Goal: Information Seeking & Learning: Learn about a topic

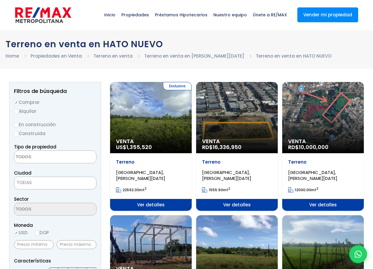
select select
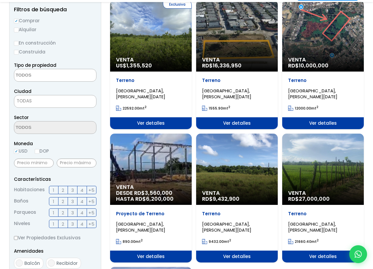
scroll to position [89, 0]
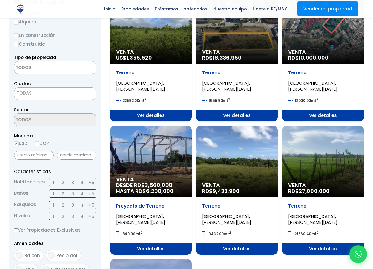
click at [134, 92] on span "HATO NUEVO, SANTO DOMINGO OESTE" at bounding box center [140, 86] width 49 height 12
click at [147, 121] on span "Ver detalles" at bounding box center [151, 115] width 82 height 12
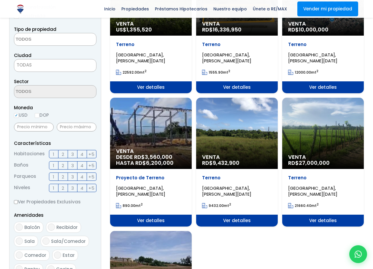
scroll to position [141, 0]
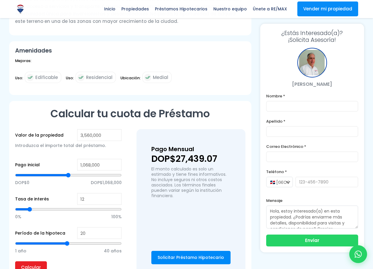
scroll to position [247, 0]
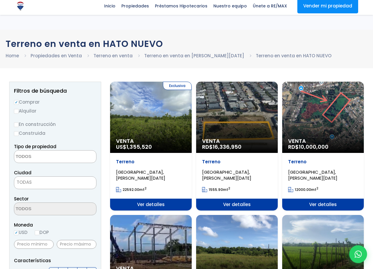
select select
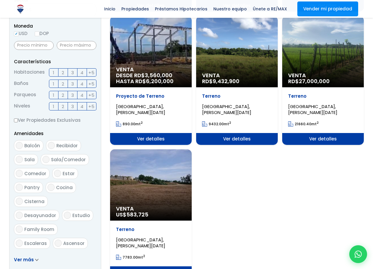
scroll to position [171, 0]
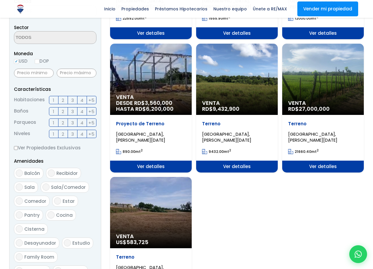
click at [152, 39] on span "Ver detalles" at bounding box center [151, 33] width 82 height 12
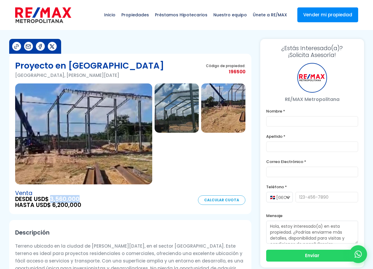
drag, startPoint x: 81, startPoint y: 197, endPoint x: 52, endPoint y: 199, distance: 28.9
click at [52, 199] on div "Venta DESDE USD$ 3,560,000 HASTA USD$ 6,200,000 Calcular Cuota" at bounding box center [130, 199] width 230 height 18
copy span "3,560,000"
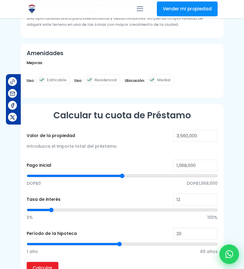
scroll to position [237, 0]
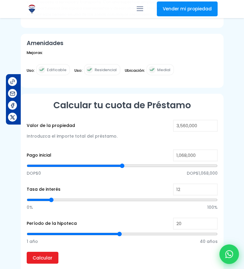
click at [233, 249] on div at bounding box center [229, 254] width 20 height 20
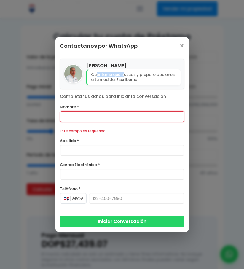
scroll to position [319, 0]
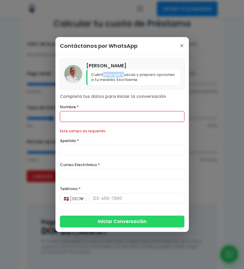
drag, startPoint x: 124, startPoint y: 70, endPoint x: 103, endPoint y: 76, distance: 21.2
click at [103, 76] on div "Enrique Perez Cuéntame qué buscas y preparo opciones a tu medida. Escríbeme." at bounding box center [133, 74] width 94 height 23
drag, startPoint x: 103, startPoint y: 76, endPoint x: 92, endPoint y: 65, distance: 15.1
click at [92, 65] on h4 "[PERSON_NAME]" at bounding box center [133, 66] width 94 height 6
drag, startPoint x: 121, startPoint y: 63, endPoint x: 82, endPoint y: 66, distance: 39.8
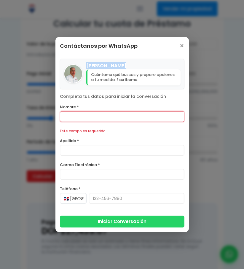
click at [82, 66] on div "Enrique Perez Cuéntame qué buscas y preparo opciones a tu medida. Escríbeme." at bounding box center [122, 74] width 124 height 31
drag, startPoint x: 82, startPoint y: 66, endPoint x: 100, endPoint y: 65, distance: 18.1
copy div "[PERSON_NAME]"
click at [180, 45] on span "×" at bounding box center [181, 45] width 5 height 7
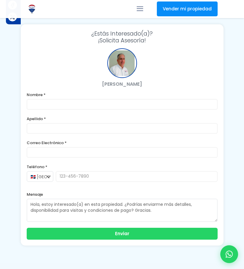
scroll to position [622, 0]
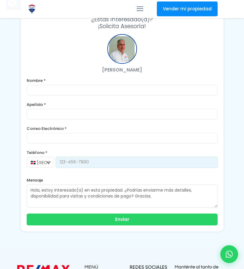
drag, startPoint x: 90, startPoint y: 162, endPoint x: 63, endPoint y: 168, distance: 27.5
click at [56, 162] on input "tel" at bounding box center [137, 162] width 162 height 11
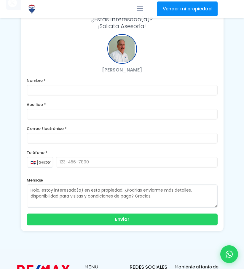
click at [205, 179] on label "Mensaje" at bounding box center [122, 180] width 191 height 6
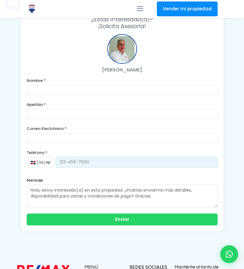
drag, startPoint x: 91, startPoint y: 162, endPoint x: 79, endPoint y: 164, distance: 12.2
click at [79, 164] on input "tel" at bounding box center [137, 162] width 162 height 11
click at [59, 163] on input "tel" at bounding box center [137, 162] width 162 height 11
drag, startPoint x: 59, startPoint y: 163, endPoint x: 69, endPoint y: 163, distance: 10.7
click at [69, 163] on input "tel" at bounding box center [137, 162] width 162 height 11
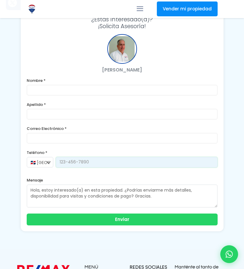
click at [69, 163] on input "tel" at bounding box center [137, 162] width 162 height 11
click at [92, 161] on input "tel" at bounding box center [137, 162] width 162 height 11
click at [71, 162] on input "tel" at bounding box center [137, 162] width 162 height 11
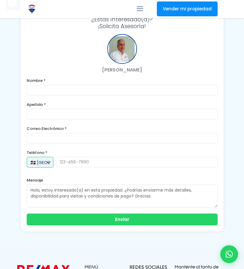
click at [52, 162] on select "🇩🇴 República Dominicana +1 🇺🇸 Estados Unidos +1 🇪🇸 España +34" at bounding box center [40, 162] width 27 height 11
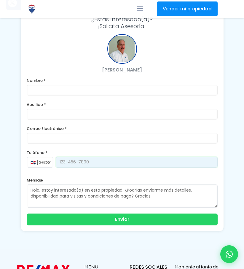
click at [60, 160] on input "tel" at bounding box center [137, 162] width 162 height 11
drag, startPoint x: 60, startPoint y: 160, endPoint x: 65, endPoint y: 161, distance: 4.8
click at [65, 161] on input "tel" at bounding box center [137, 162] width 162 height 11
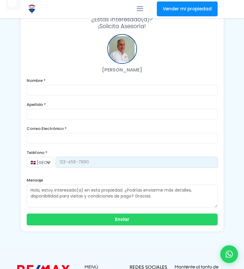
click at [65, 161] on input "tel" at bounding box center [137, 162] width 162 height 11
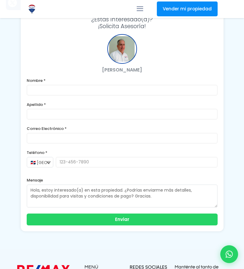
click at [102, 148] on form "Nombre * Apellido * Correo Electrónico * Teléfono * 🇩🇴 República Dominicana +1 …" at bounding box center [122, 151] width 191 height 148
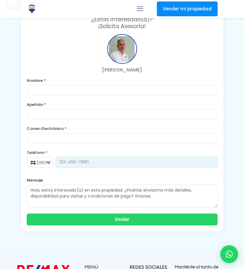
click at [94, 160] on input "tel" at bounding box center [137, 162] width 162 height 11
drag, startPoint x: 88, startPoint y: 162, endPoint x: 67, endPoint y: 163, distance: 21.1
click at [67, 163] on input "tel" at bounding box center [137, 162] width 162 height 11
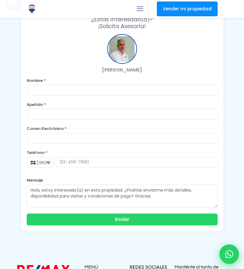
click at [226, 252] on icon at bounding box center [229, 254] width 8 height 8
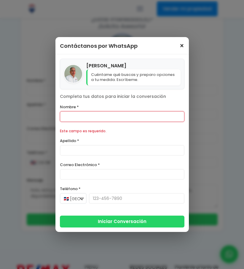
click at [181, 50] on span "×" at bounding box center [181, 45] width 5 height 7
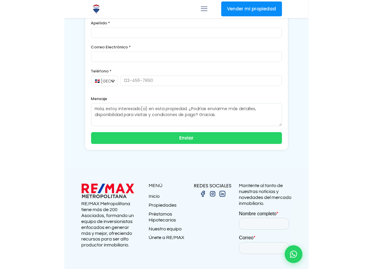
scroll to position [424, 0]
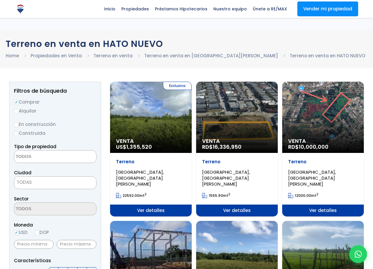
select select
